Goal: Task Accomplishment & Management: Manage account settings

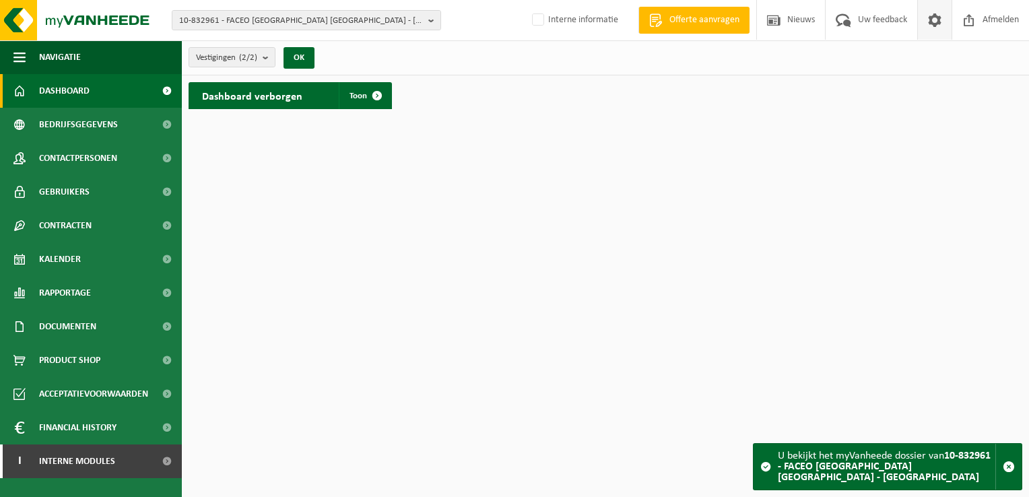
click at [932, 21] on span at bounding box center [935, 20] width 20 height 40
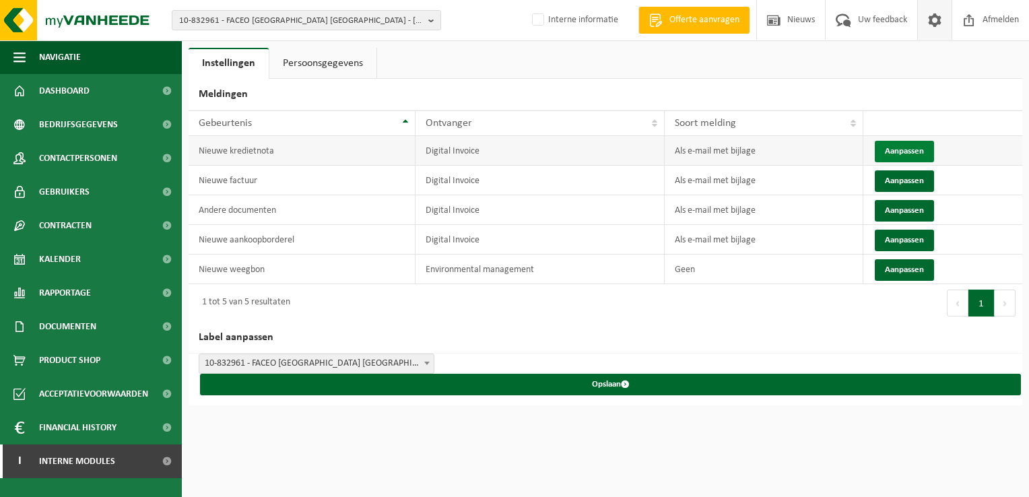
click at [889, 147] on button "Aanpassen" at bounding box center [904, 152] width 59 height 22
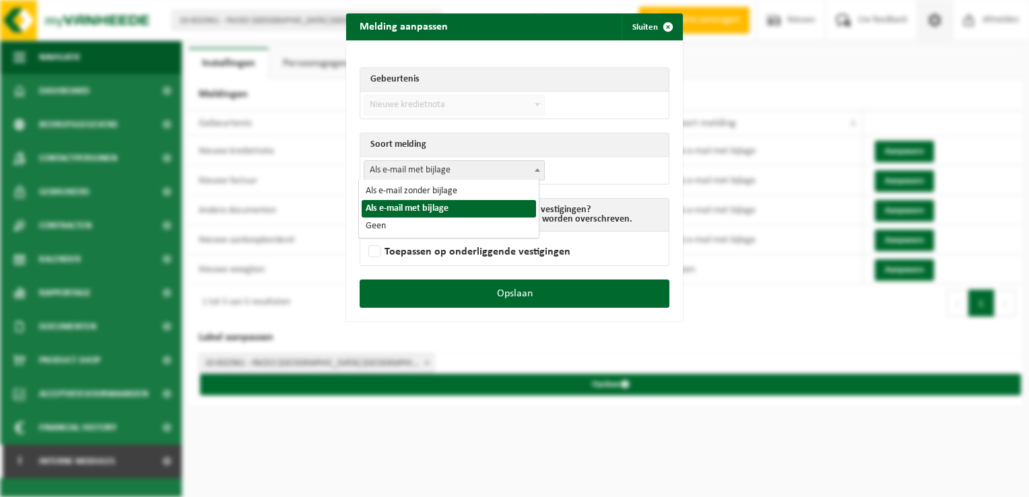
click at [461, 168] on span "Als e-mail met bijlage" at bounding box center [454, 170] width 180 height 19
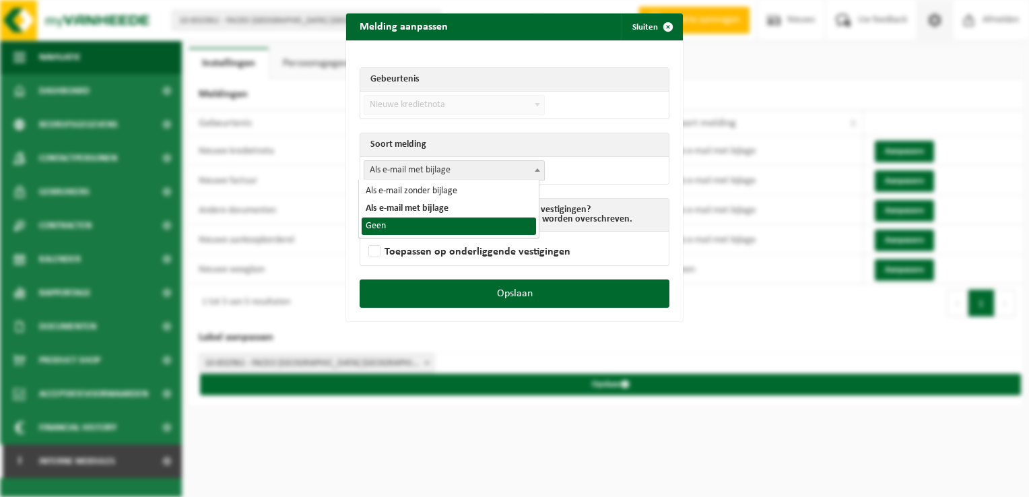
select select "1"
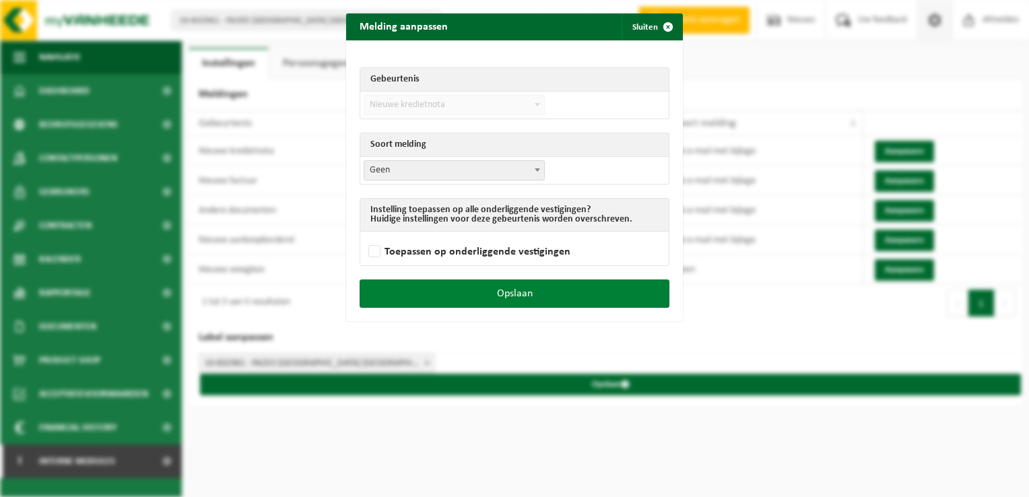
click at [603, 292] on button "Opslaan" at bounding box center [515, 294] width 310 height 28
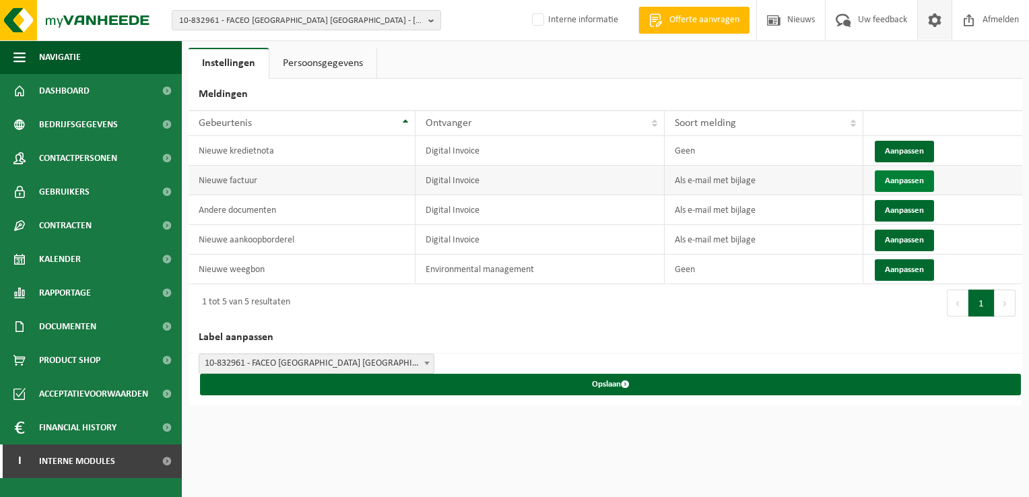
click at [892, 179] on button "Aanpassen" at bounding box center [904, 181] width 59 height 22
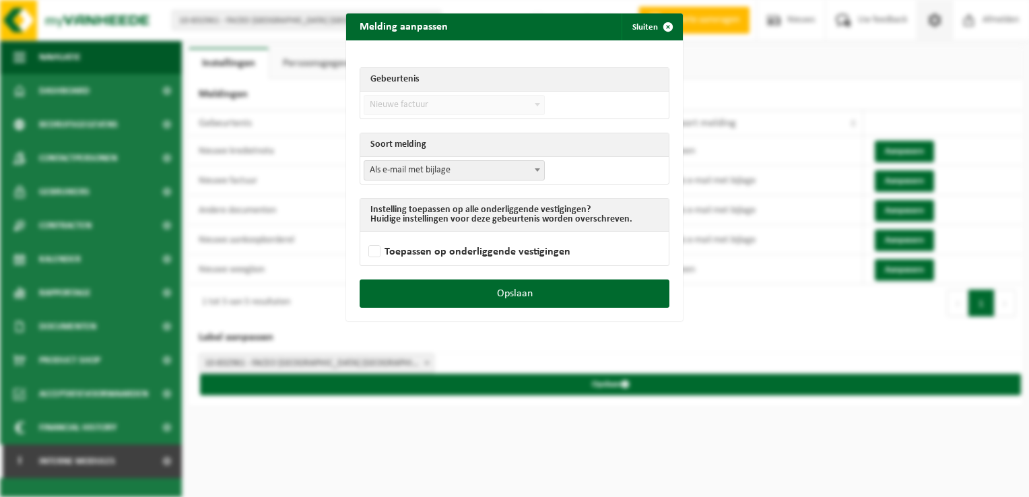
click at [482, 164] on span "Als e-mail met bijlage" at bounding box center [454, 170] width 180 height 19
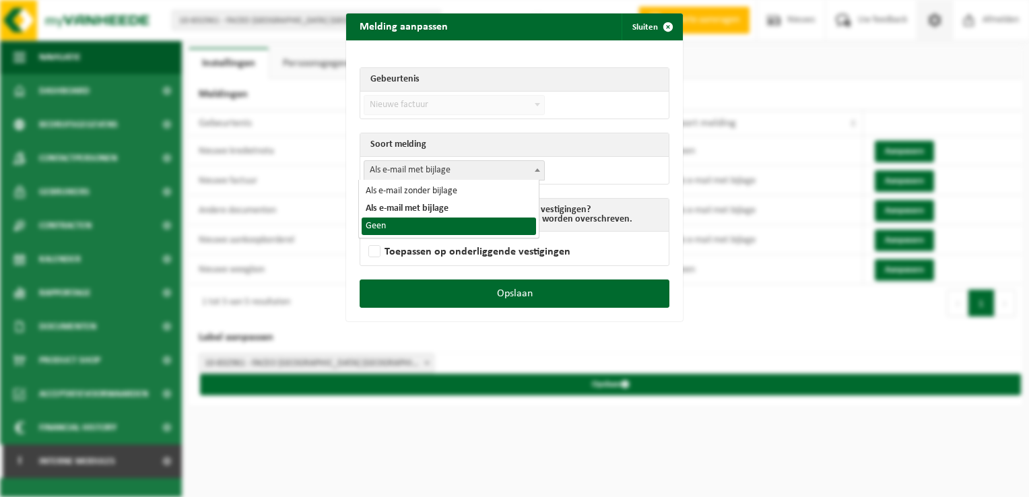
select select "1"
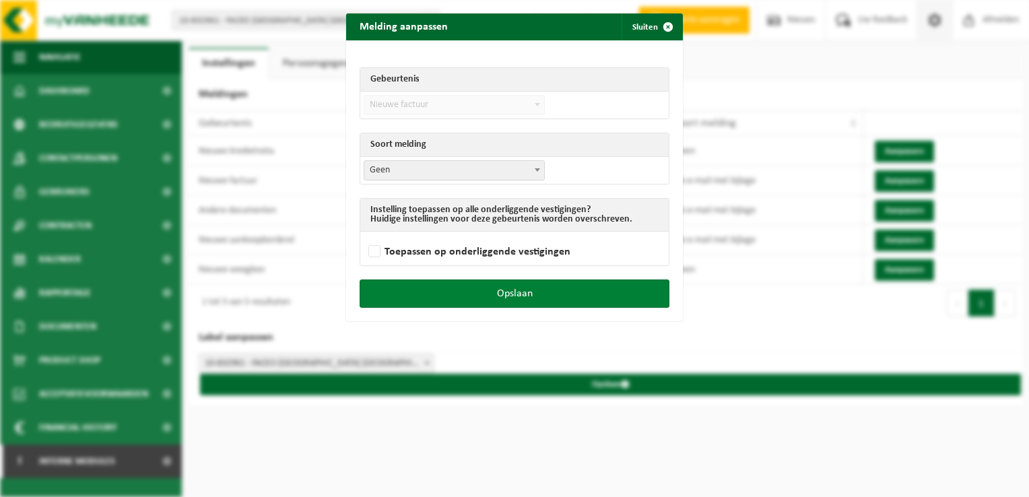
click at [552, 292] on button "Opslaan" at bounding box center [515, 294] width 310 height 28
